Goal: Task Accomplishment & Management: Complete application form

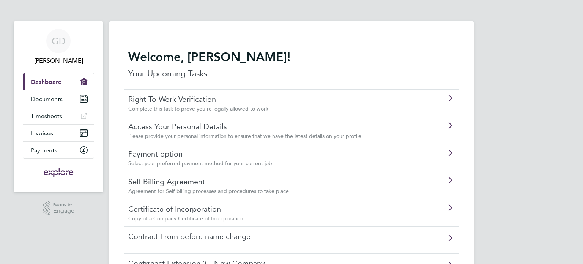
drag, startPoint x: 580, startPoint y: 77, endPoint x: 582, endPoint y: 124, distance: 47.4
click at [582, 124] on div "GD [PERSON_NAME] Applications: Current page: Dashboard Documents Timesheets Inv…" at bounding box center [291, 162] width 583 height 324
click at [527, 205] on div "GD [PERSON_NAME] Applications: Current page: Dashboard Documents Timesheets Inv…" at bounding box center [291, 162] width 583 height 324
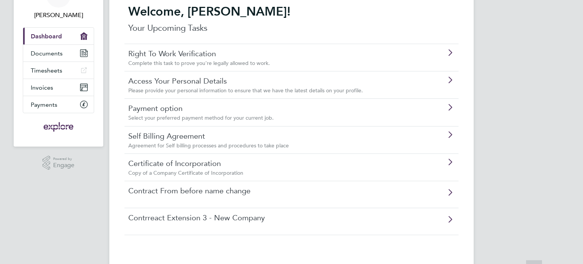
scroll to position [59, 0]
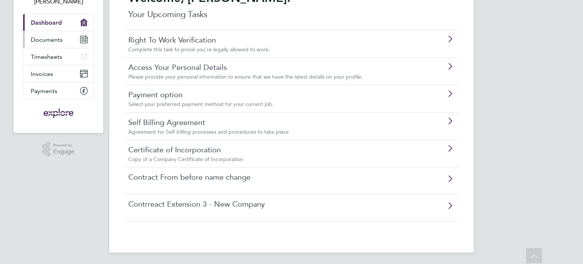
click at [48, 42] on span "Documents" at bounding box center [47, 39] width 32 height 7
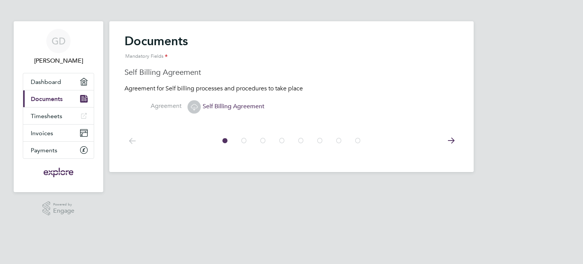
click at [453, 141] on icon at bounding box center [450, 140] width 15 height 17
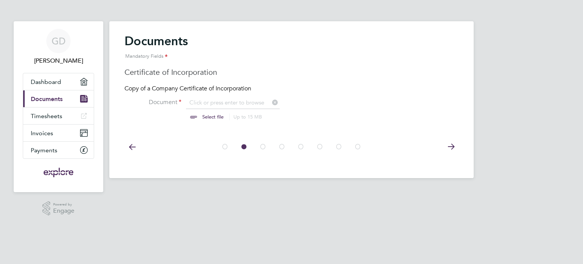
scroll to position [10, 94]
click at [444, 147] on icon at bounding box center [450, 146] width 15 height 17
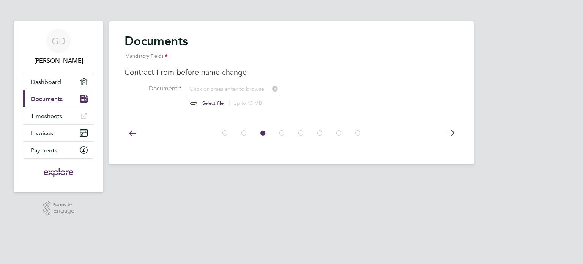
scroll to position [10, 94]
click at [127, 134] on icon at bounding box center [131, 132] width 15 height 17
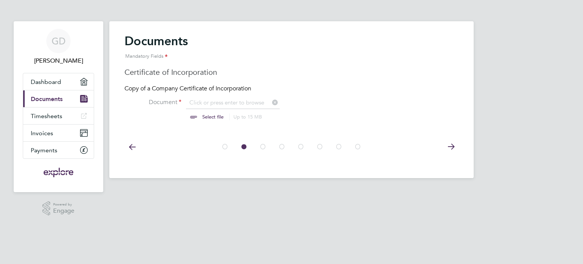
click at [127, 134] on div at bounding box center [291, 146] width 334 height 34
click at [130, 144] on icon at bounding box center [131, 146] width 15 height 17
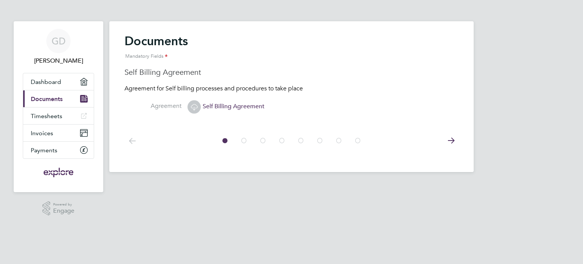
click at [238, 106] on span "Self Billing Agreement" at bounding box center [225, 106] width 77 height 8
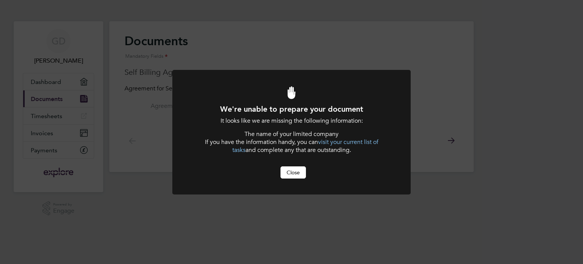
click at [293, 174] on button "Close" at bounding box center [292, 172] width 25 height 12
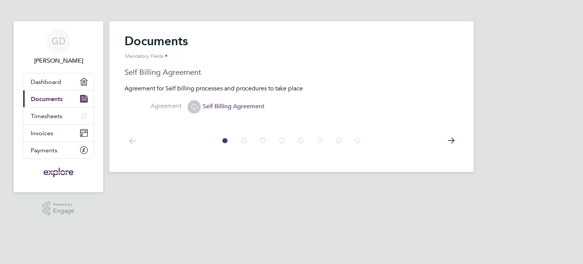
click at [230, 98] on li "Agreement Self Billing Agreement" at bounding box center [291, 110] width 334 height 25
click at [227, 102] on li "Agreement Self Billing Agreement" at bounding box center [291, 110] width 334 height 25
click at [228, 108] on span "Self Billing Agreement" at bounding box center [225, 106] width 77 height 8
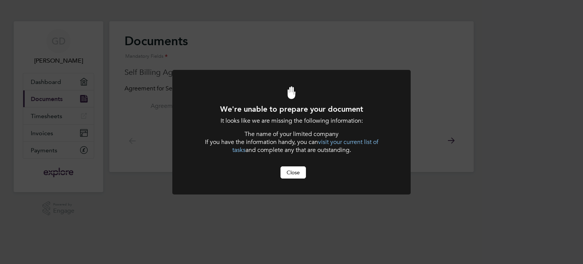
click at [290, 173] on button "Close" at bounding box center [292, 172] width 25 height 12
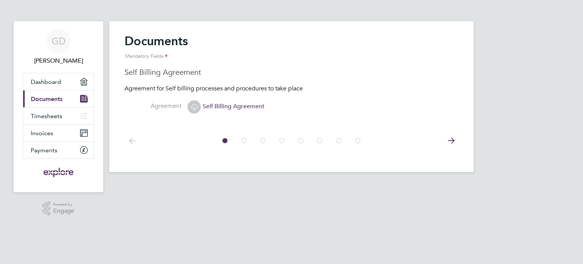
click at [454, 138] on icon at bounding box center [450, 140] width 15 height 17
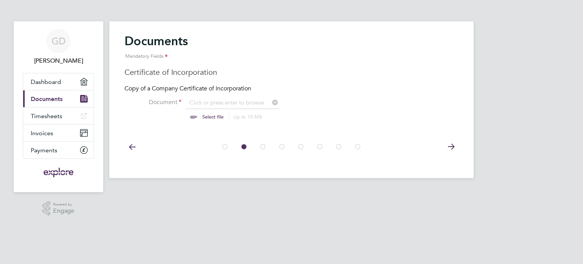
click at [218, 101] on input "file" at bounding box center [219, 110] width 119 height 23
click at [47, 83] on span "Dashboard" at bounding box center [46, 81] width 30 height 7
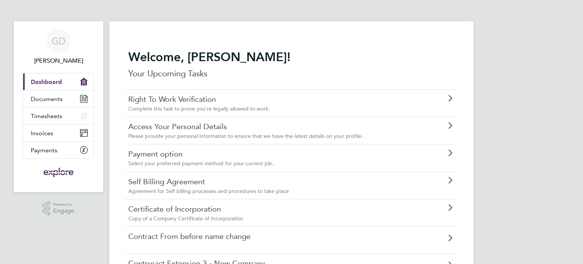
click at [316, 105] on div "Complete this task to prove you're legally allowed to work." at bounding box center [269, 108] width 283 height 7
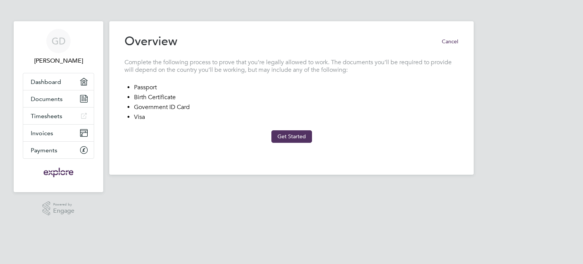
click at [445, 41] on button "Cancel" at bounding box center [446, 41] width 23 height 12
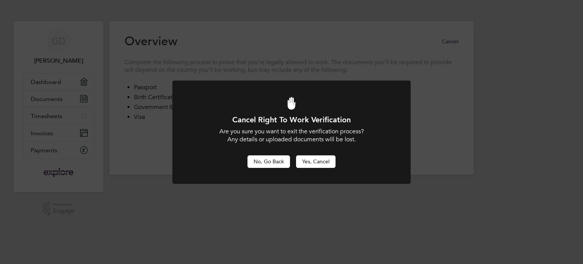
click at [276, 161] on button "No, Go Back" at bounding box center [268, 161] width 42 height 12
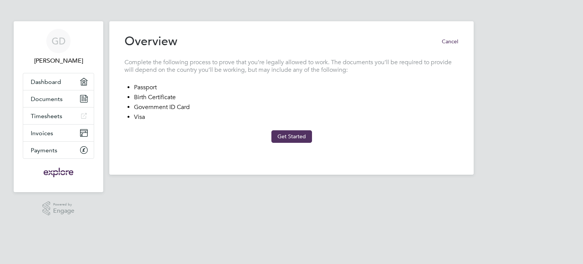
click at [452, 41] on button "Cancel" at bounding box center [446, 41] width 23 height 12
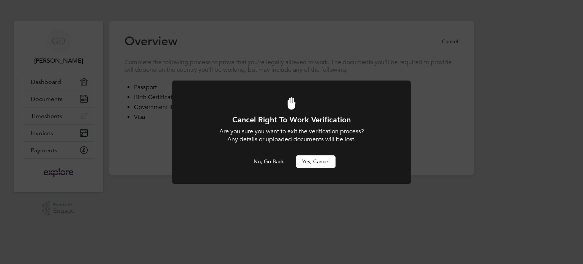
drag, startPoint x: 328, startPoint y: 159, endPoint x: 314, endPoint y: 182, distance: 26.9
click at [314, 182] on div "Cancel Right To Work Verification Are you sure you want to exit the verificatio…" at bounding box center [291, 136] width 238 height 112
click at [312, 164] on button "Yes, Cancel" at bounding box center [315, 161] width 39 height 12
